Goal: Information Seeking & Learning: Learn about a topic

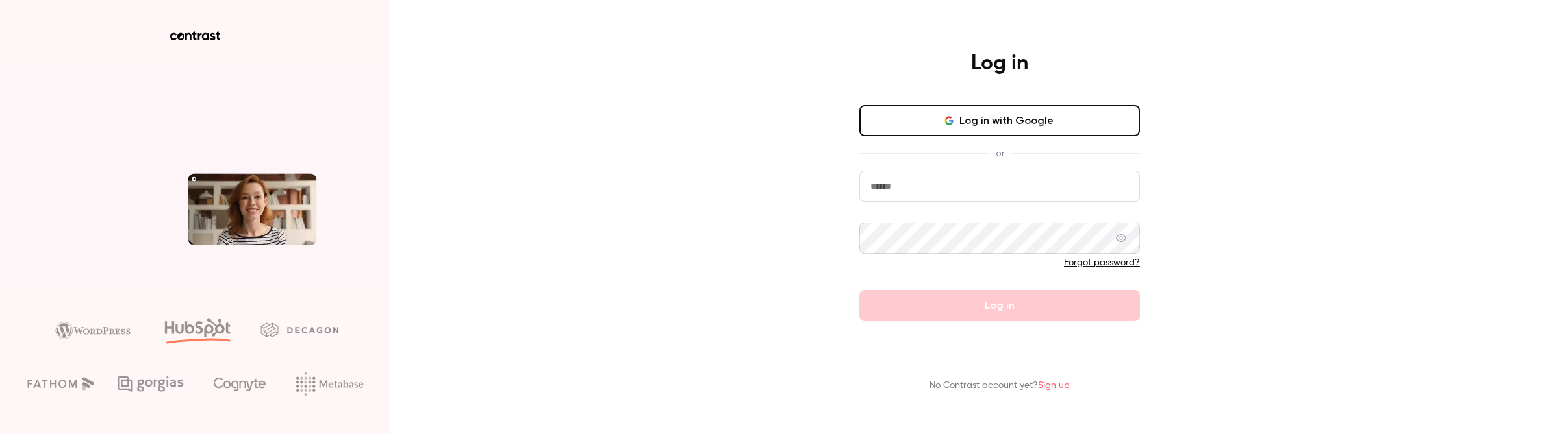
click at [968, 125] on button "Log in with Google" at bounding box center [999, 120] width 280 height 31
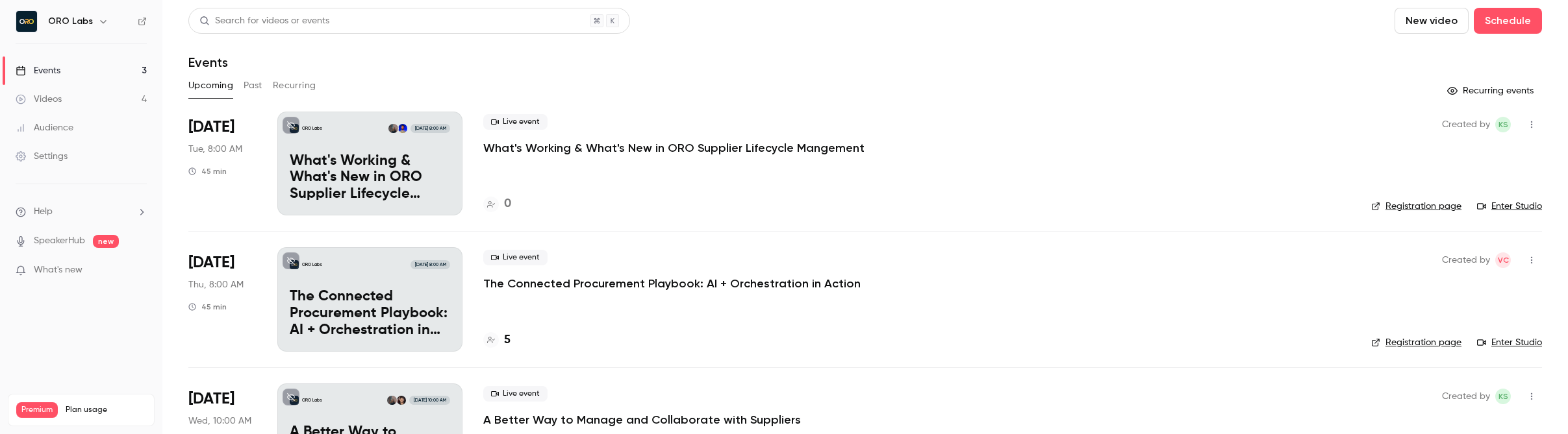
click at [251, 91] on button "Past" at bounding box center [252, 86] width 19 height 20
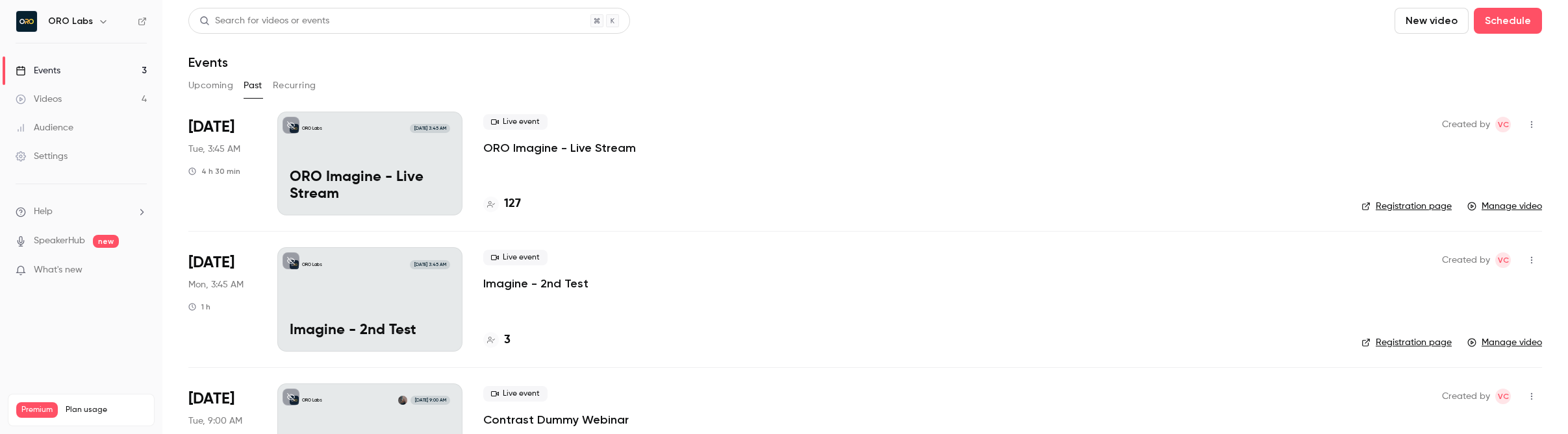
click at [570, 153] on p "ORO Imagine - Live Stream" at bounding box center [560, 148] width 153 height 16
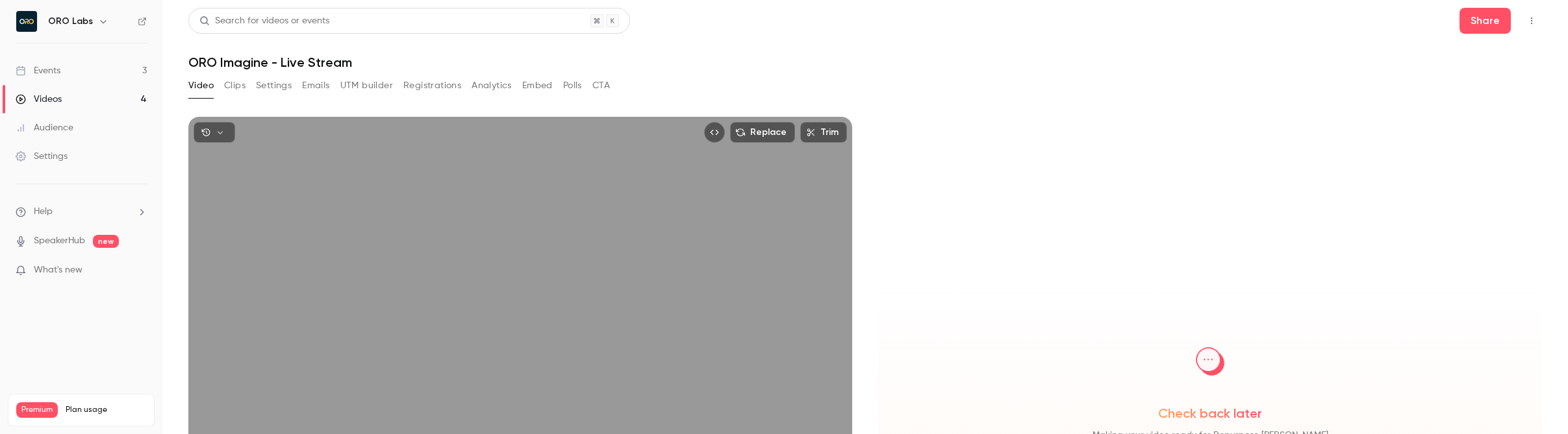
click at [566, 87] on button "Polls" at bounding box center [572, 86] width 19 height 20
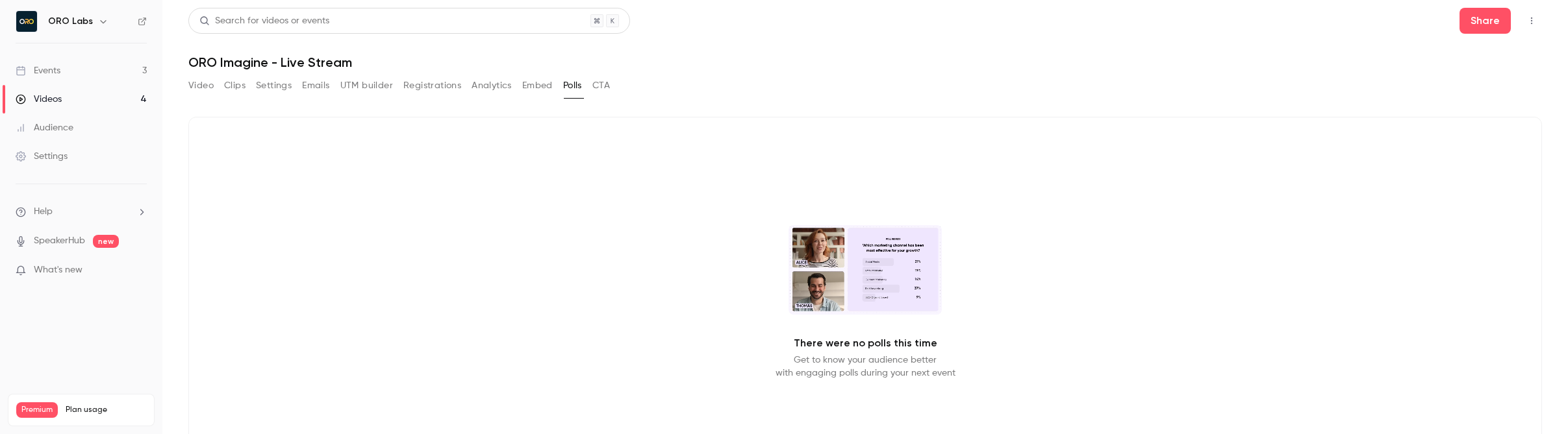
click at [603, 88] on button "CTA" at bounding box center [601, 86] width 18 height 20
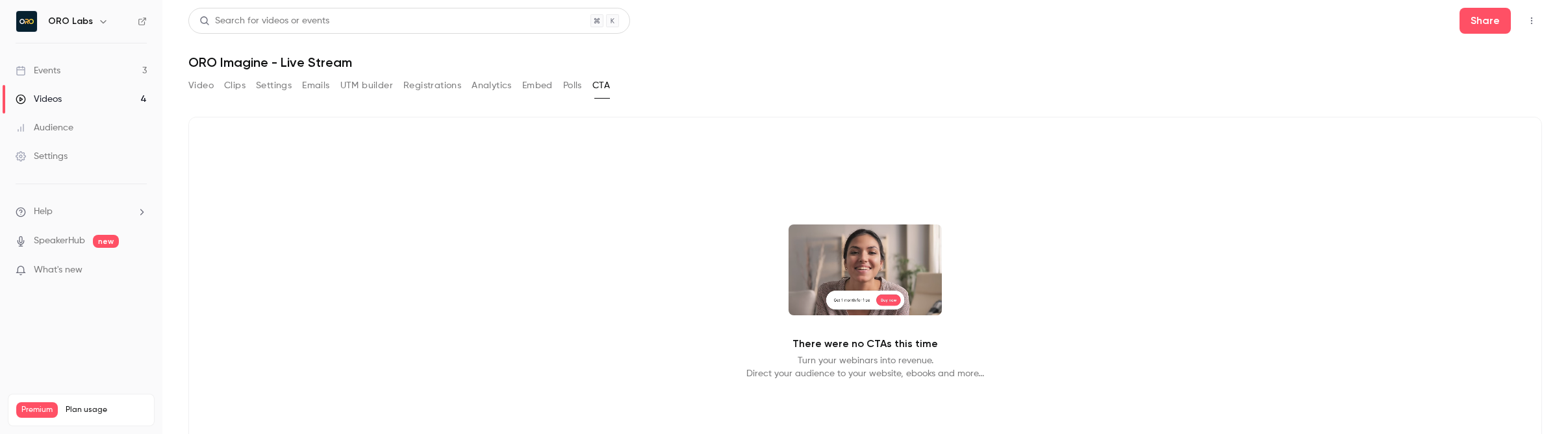
click at [424, 86] on button "Registrations" at bounding box center [432, 86] width 58 height 20
